Goal: Transaction & Acquisition: Purchase product/service

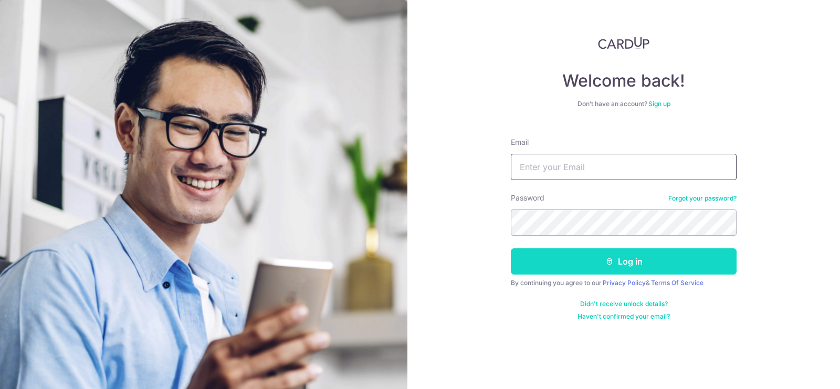
type input "pep82@hotmail.com"
click at [569, 266] on button "Log in" at bounding box center [624, 261] width 226 height 26
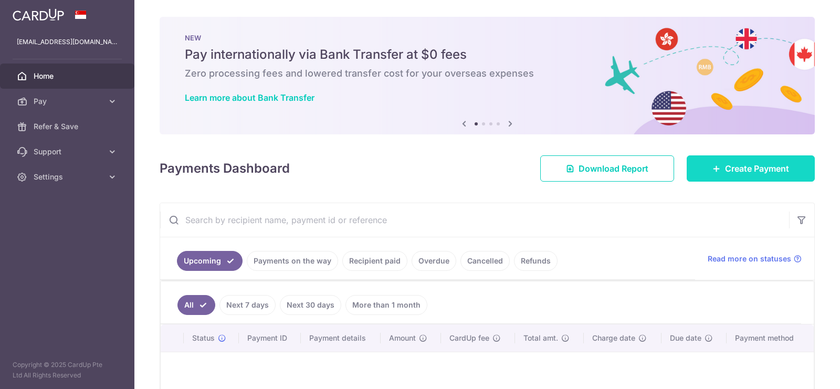
click at [729, 168] on span "Create Payment" at bounding box center [757, 168] width 64 height 13
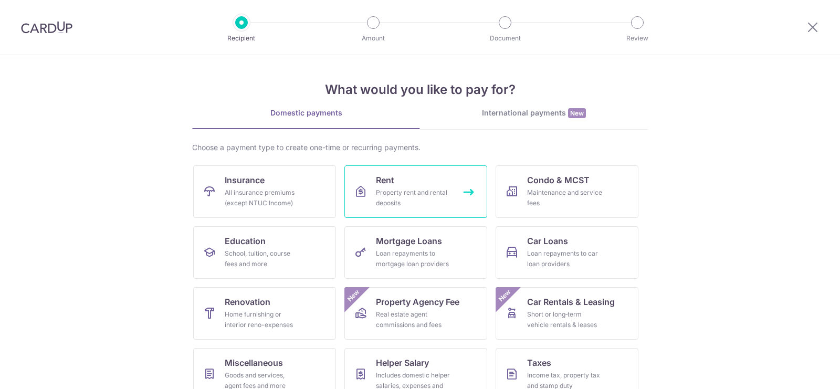
click at [409, 197] on div "Property rent and rental deposits" at bounding box center [414, 197] width 76 height 21
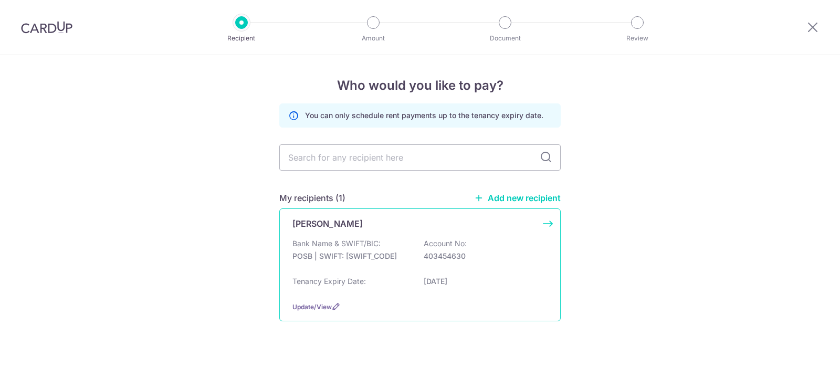
click at [354, 240] on p "Bank Name & SWIFT/BIC:" at bounding box center [336, 243] width 88 height 10
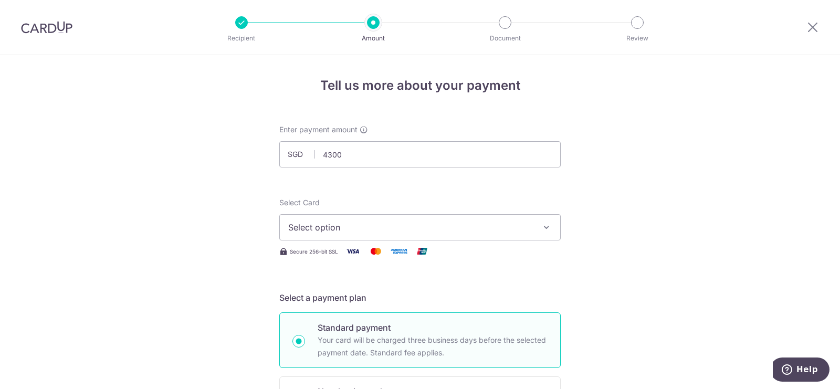
type input "4,300.00"
click at [506, 233] on span "Select option" at bounding box center [410, 227] width 245 height 13
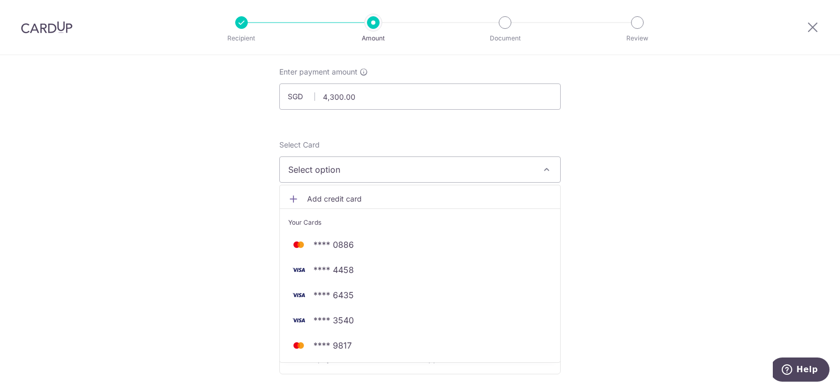
scroll to position [60, 0]
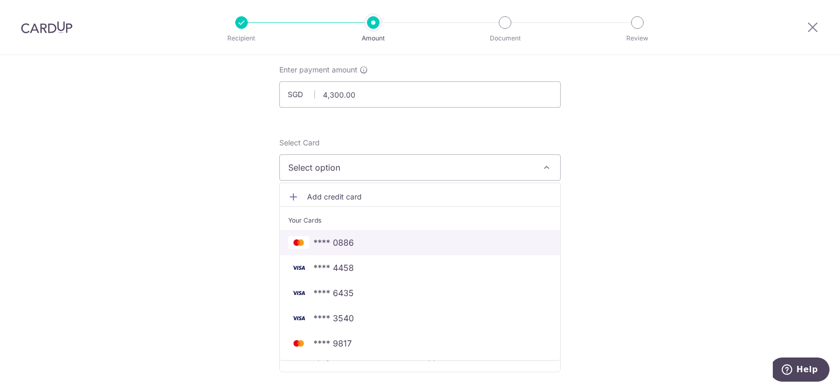
click at [363, 245] on span "**** 0886" at bounding box center [419, 242] width 263 height 13
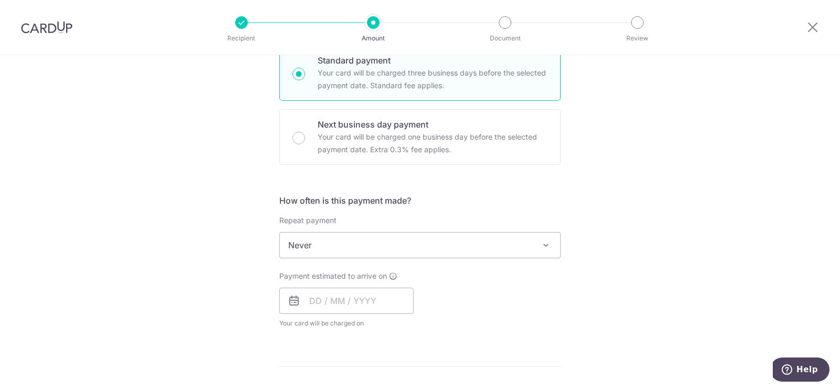
scroll to position [362, 0]
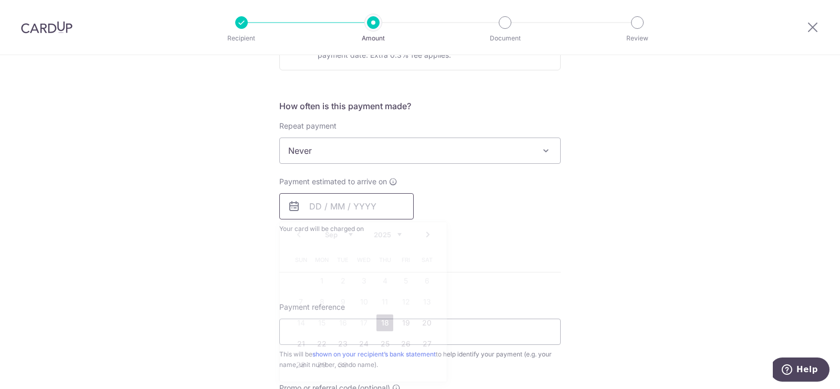
click at [389, 210] on input "text" at bounding box center [346, 206] width 134 height 26
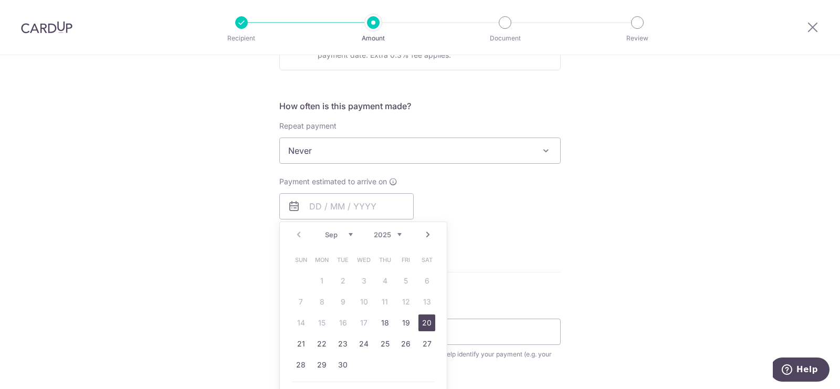
click at [429, 321] on link "20" at bounding box center [426, 322] width 17 height 17
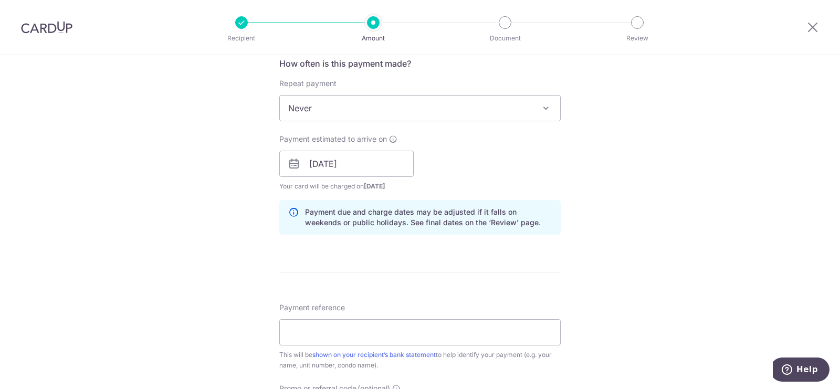
scroll to position [405, 0]
click at [381, 165] on input "20/09/2025" at bounding box center [346, 163] width 134 height 26
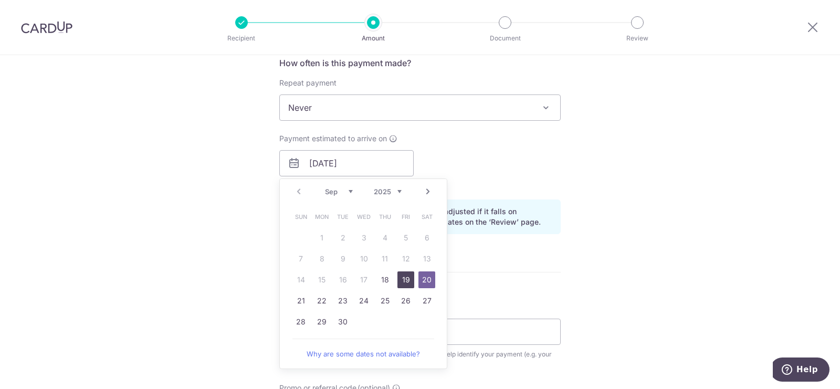
click at [401, 278] on link "19" at bounding box center [405, 279] width 17 height 17
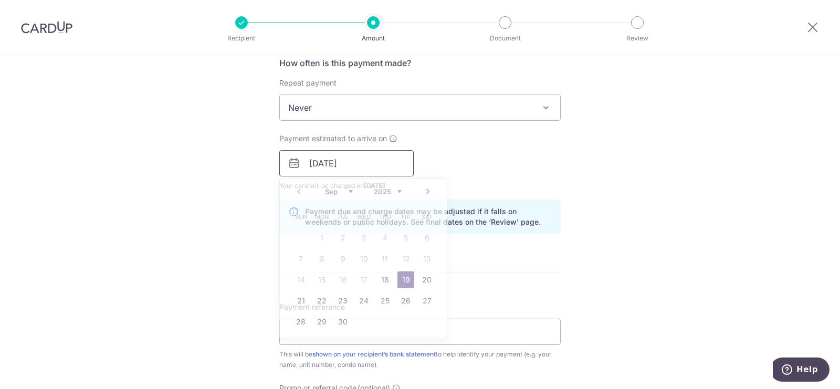
click at [397, 166] on input "19/09/2025" at bounding box center [346, 163] width 134 height 26
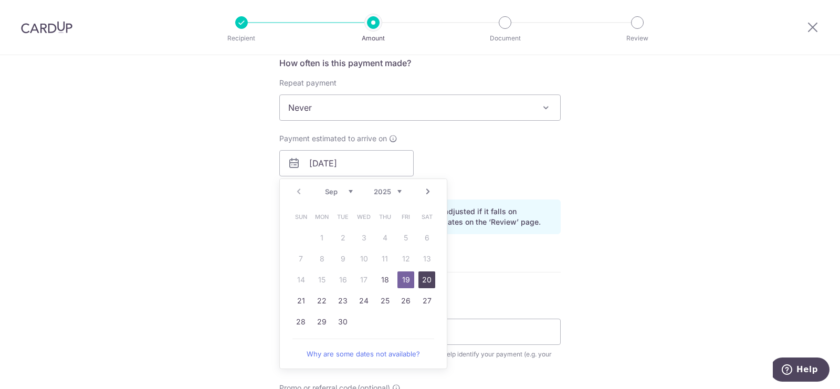
click at [426, 282] on link "20" at bounding box center [426, 279] width 17 height 17
type input "[DATE]"
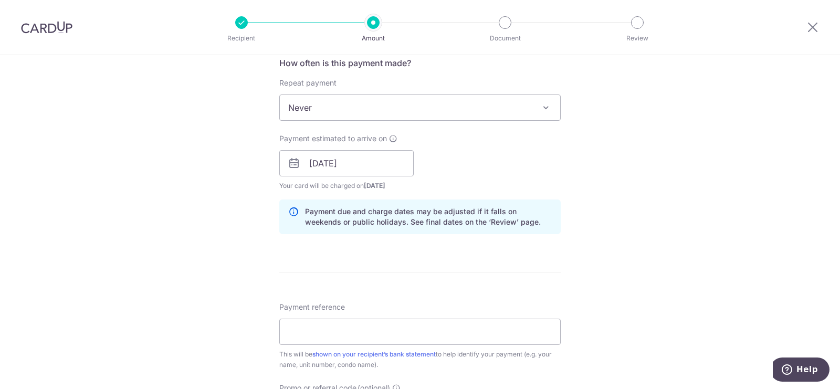
scroll to position [488, 0]
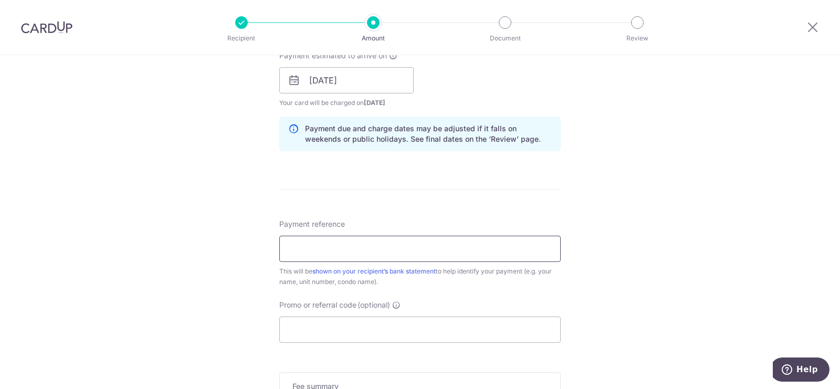
click at [377, 244] on input "Payment reference" at bounding box center [419, 249] width 281 height 26
drag, startPoint x: 302, startPoint y: 250, endPoint x: 258, endPoint y: 250, distance: 44.1
click at [258, 250] on div "Tell us more about your payment Enter payment amount SGD 4,300.00 4300.00 Selec…" at bounding box center [420, 63] width 840 height 993
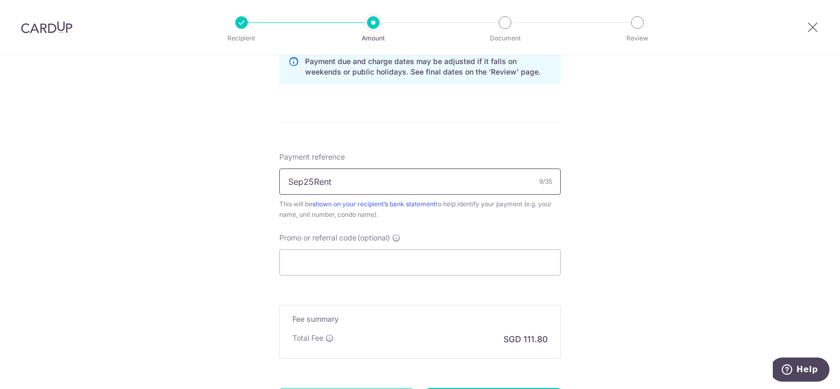
scroll to position [556, 0]
type input "Sep25Rent"
click at [298, 260] on input "Promo or referral code (optional)" at bounding box center [419, 261] width 281 height 26
paste input "SAVERENT179"
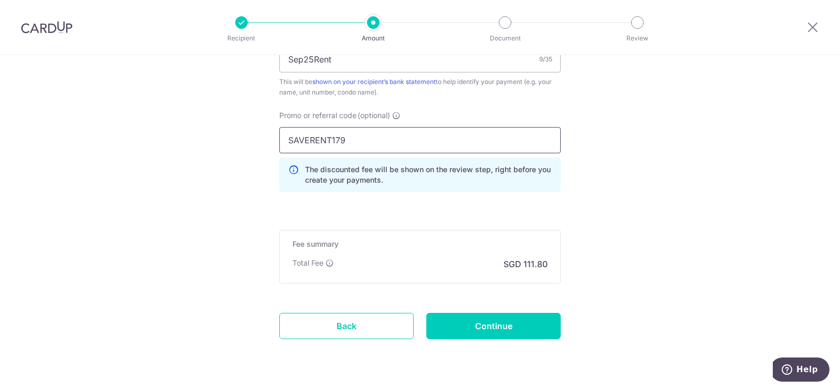
scroll to position [705, 0]
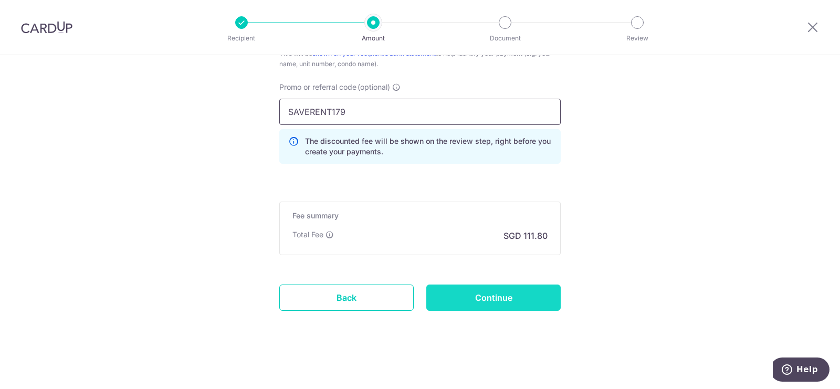
type input "SAVERENT179"
click at [481, 303] on input "Continue" at bounding box center [493, 297] width 134 height 26
type input "Create Schedule"
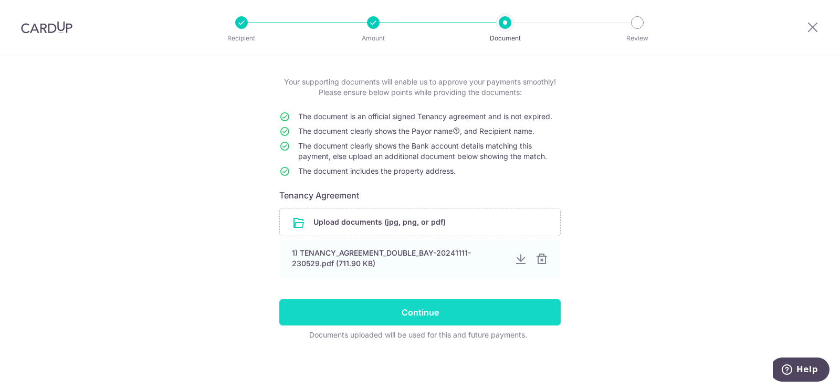
click at [439, 322] on input "Continue" at bounding box center [419, 312] width 281 height 26
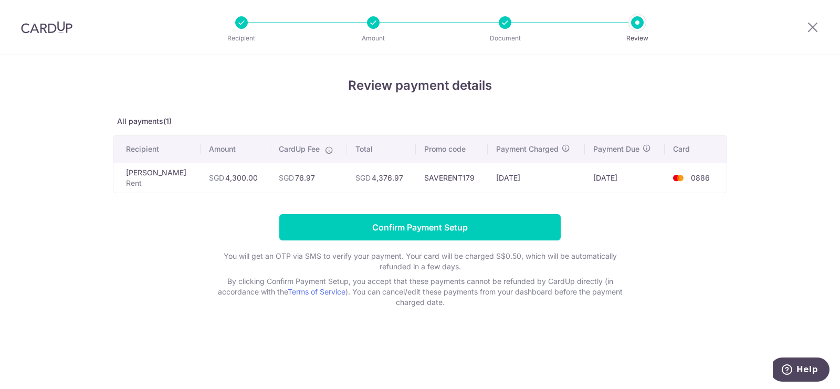
drag, startPoint x: 307, startPoint y: 174, endPoint x: 286, endPoint y: 174, distance: 21.0
click at [286, 174] on td "SGD 76.97" at bounding box center [308, 178] width 76 height 30
copy td "76.97"
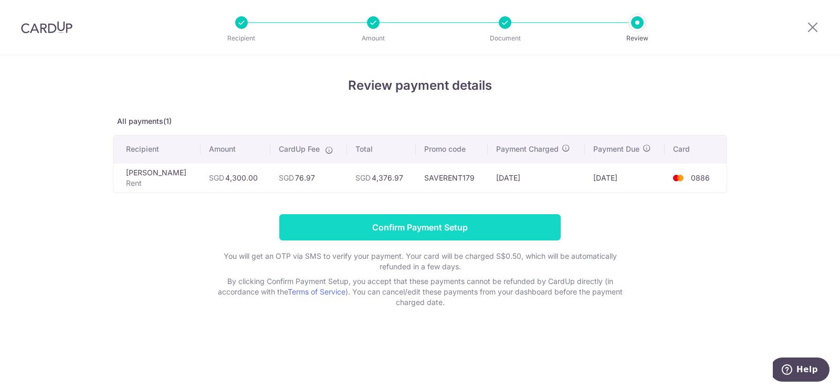
click at [502, 228] on input "Confirm Payment Setup" at bounding box center [419, 227] width 281 height 26
